Goal: Task Accomplishment & Management: Complete application form

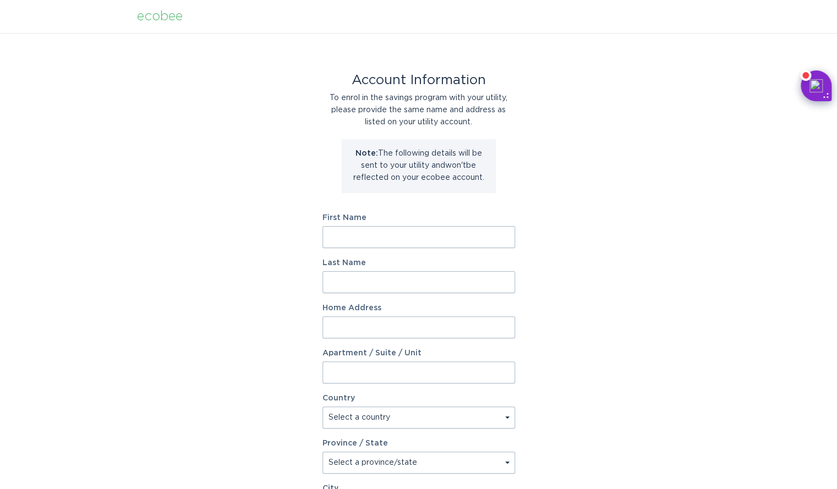
click at [409, 243] on input "First Name" at bounding box center [418, 237] width 193 height 22
type input "[PERSON_NAME]"
type input "Farhadieh"
type input "[STREET_ADDRESS]"
type input "Apt 202"
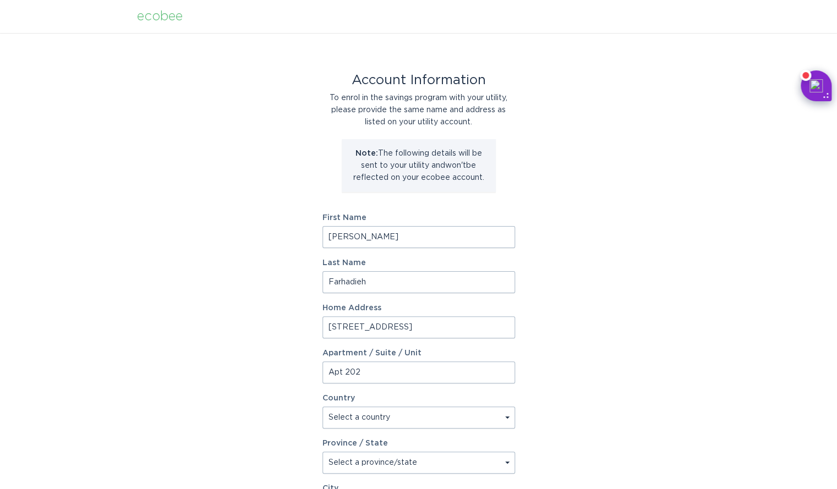
select select "US"
type input "[GEOGRAPHIC_DATA]"
type input "90004"
select select "CA"
type input "[STREET_ADDRESS]"
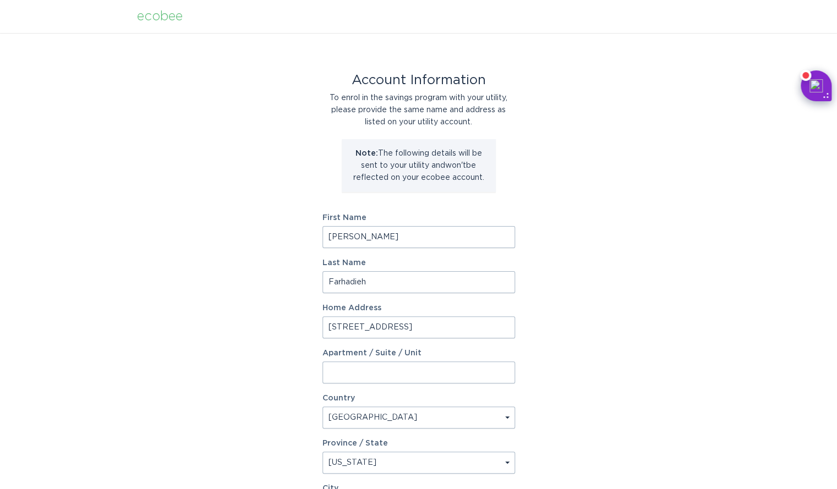
drag, startPoint x: 373, startPoint y: 290, endPoint x: 277, endPoint y: 289, distance: 95.7
click at [277, 289] on div "Account Information To enrol in the savings program with your utility, please p…" at bounding box center [418, 337] width 837 height 608
type input "[PERSON_NAME]"
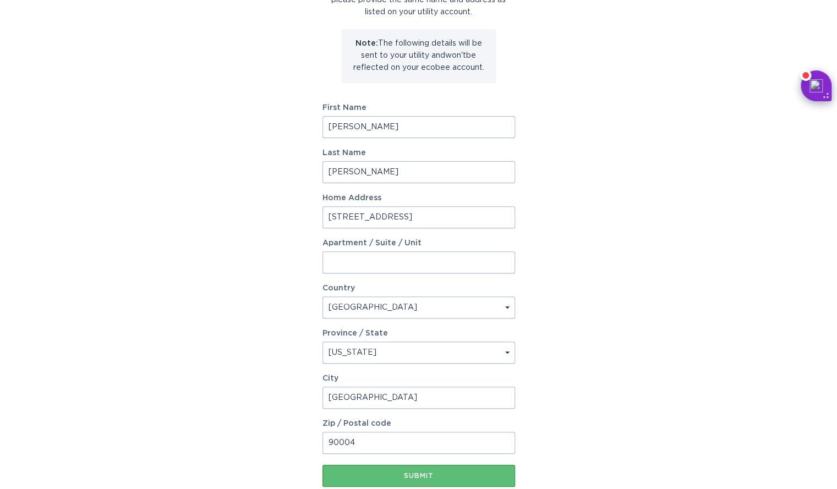
click at [595, 205] on div "Account Information To enrol in the savings program with your utility, please p…" at bounding box center [418, 227] width 837 height 608
click at [427, 475] on div "Submit" at bounding box center [419, 476] width 182 height 7
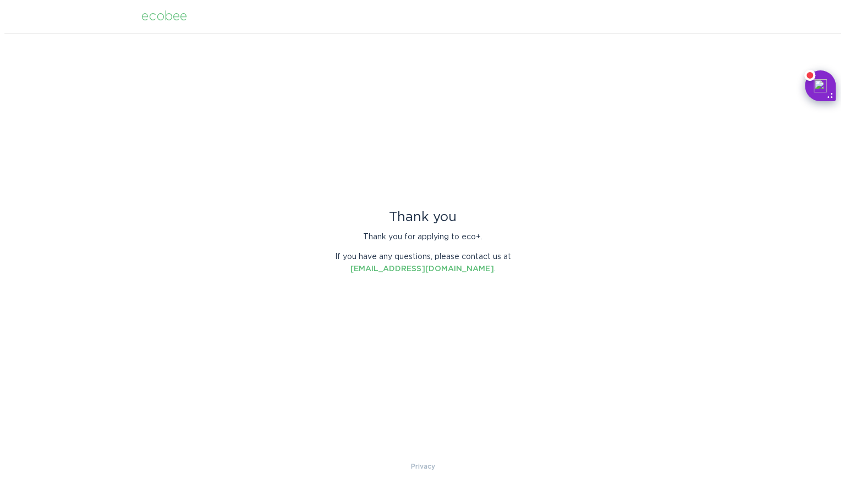
scroll to position [0, 0]
